Goal: Information Seeking & Learning: Learn about a topic

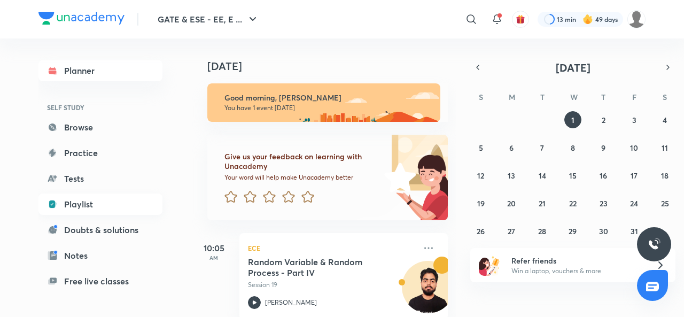
click at [85, 199] on link "Playlist" at bounding box center [100, 203] width 124 height 21
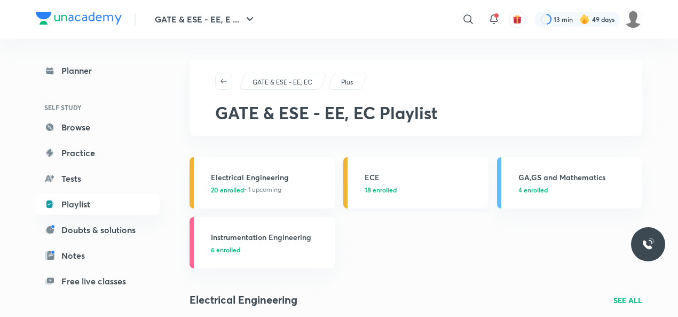
click at [369, 176] on h3 "ECE" at bounding box center [424, 176] width 118 height 11
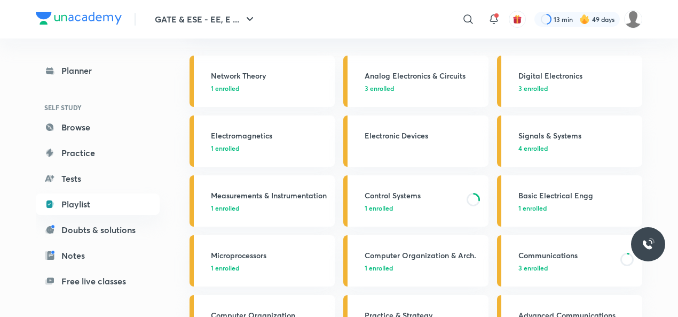
scroll to position [75, 0]
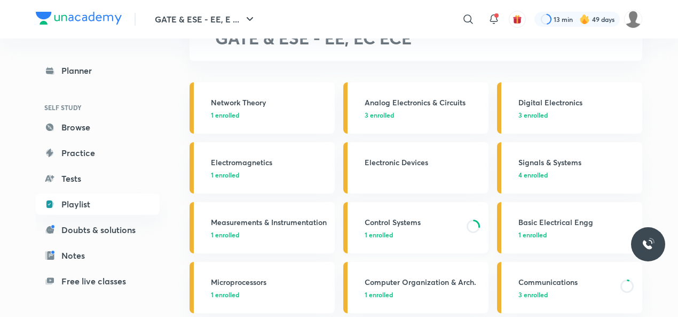
click at [392, 216] on h3 "Control Systems" at bounding box center [413, 221] width 96 height 11
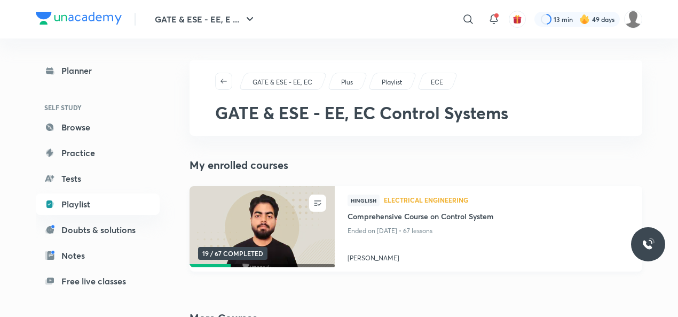
click at [368, 258] on h4 "[PERSON_NAME]" at bounding box center [489, 256] width 282 height 14
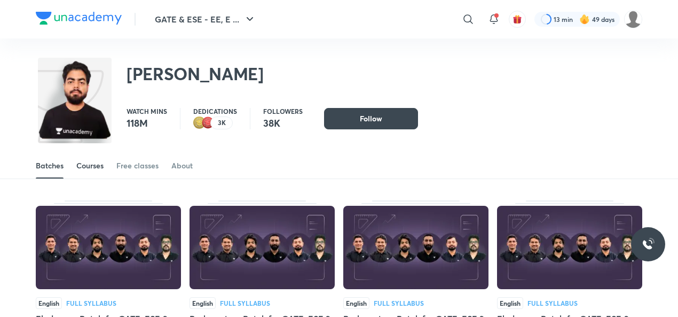
click at [98, 176] on link "Courses" at bounding box center [89, 166] width 27 height 26
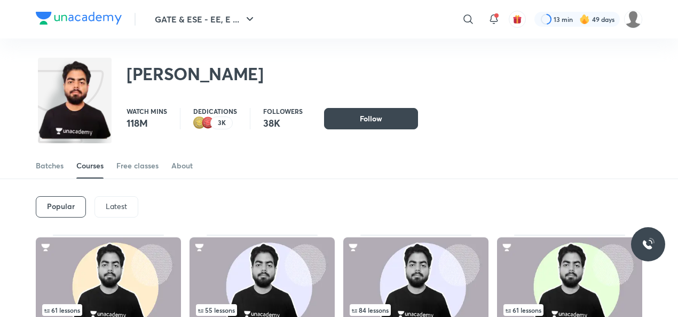
click at [113, 207] on p "Latest" at bounding box center [116, 206] width 21 height 9
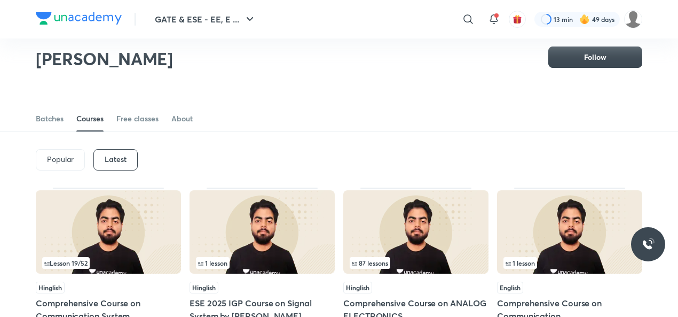
scroll to position [13, 0]
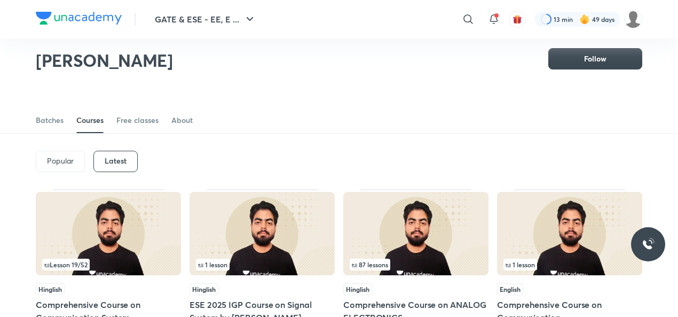
click at [104, 229] on img at bounding box center [108, 233] width 145 height 83
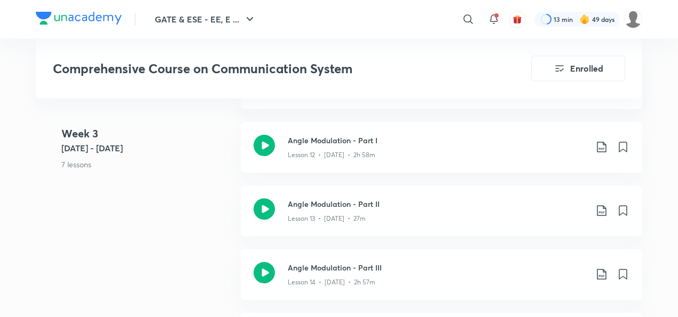
scroll to position [1366, 0]
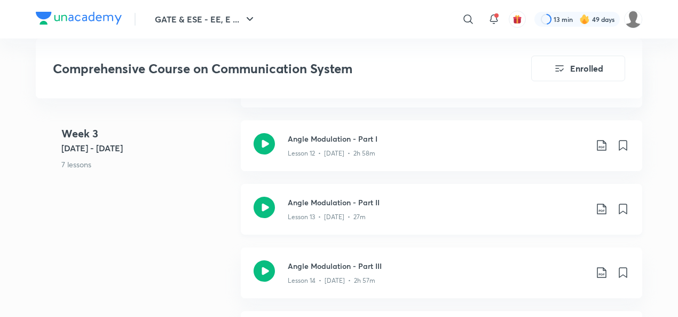
click at [264, 204] on icon at bounding box center [264, 207] width 21 height 21
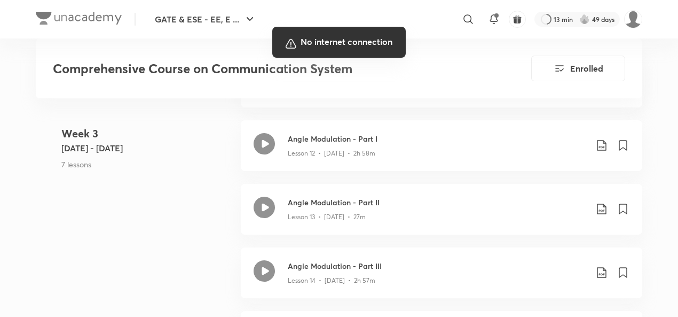
click at [306, 143] on div at bounding box center [339, 158] width 678 height 317
